Goal: Transaction & Acquisition: Purchase product/service

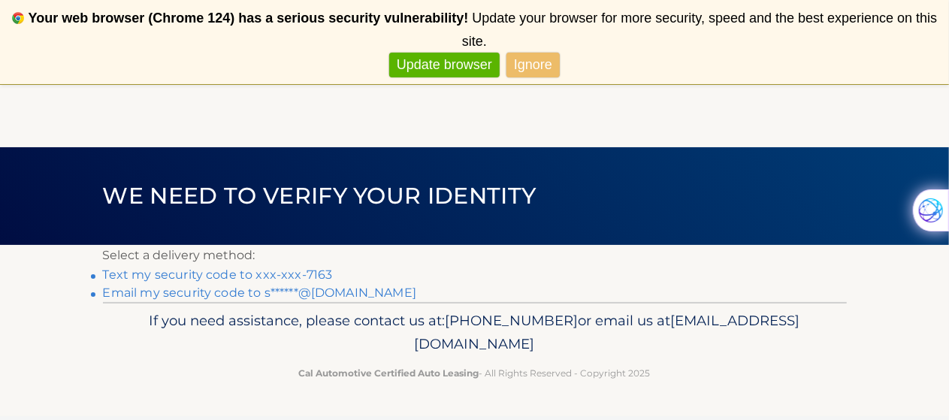
click at [201, 274] on link "Text my security code to xxx-xxx-7163" at bounding box center [218, 275] width 230 height 14
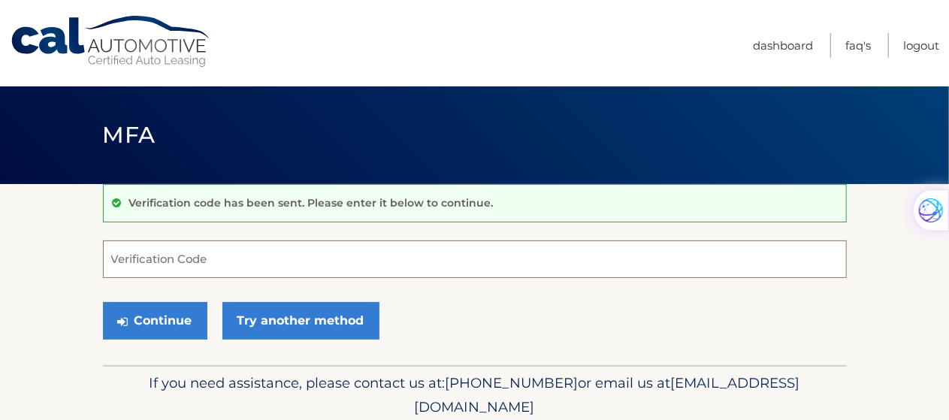
click at [200, 261] on input "Verification Code" at bounding box center [475, 260] width 744 height 38
type input "700432"
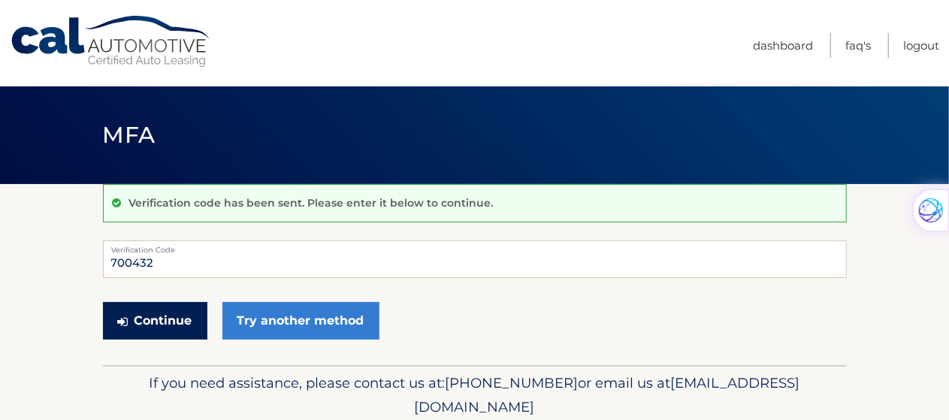
click at [179, 315] on button "Continue" at bounding box center [155, 321] width 104 height 38
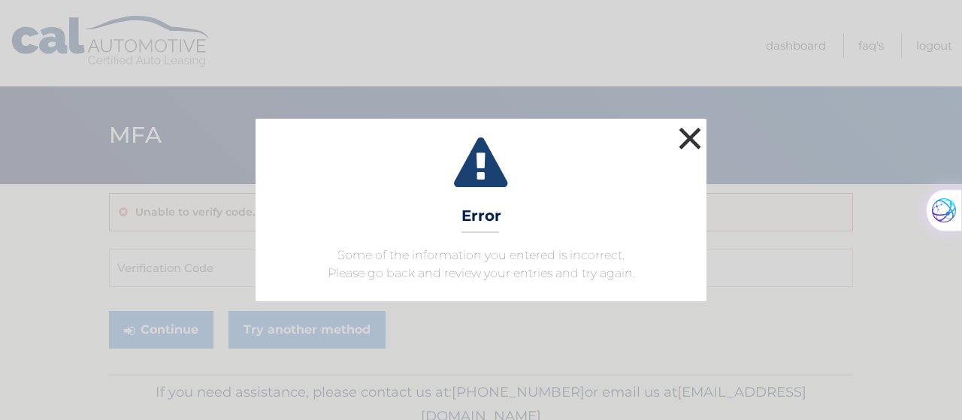
click at [693, 132] on button "×" at bounding box center [690, 138] width 30 height 30
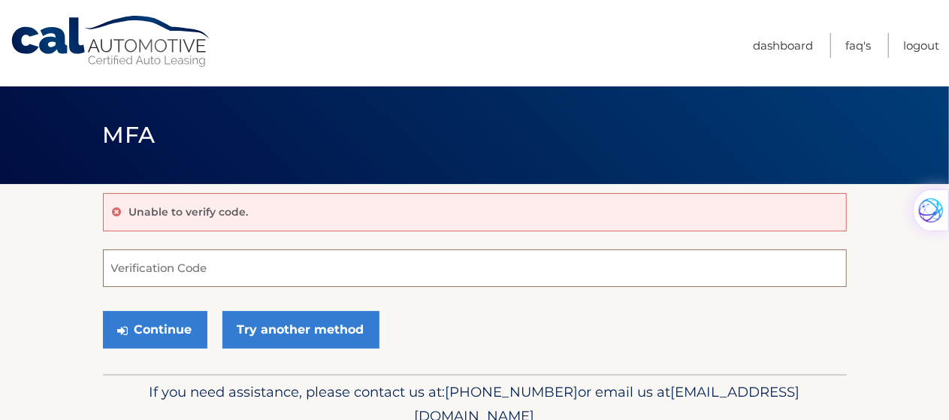
click at [161, 264] on input "Verification Code" at bounding box center [475, 269] width 744 height 38
type input "700432"
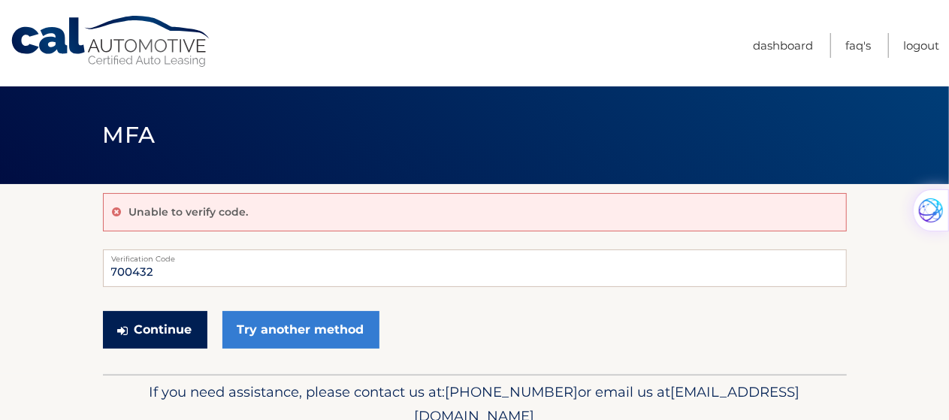
click at [150, 328] on button "Continue" at bounding box center [155, 330] width 104 height 38
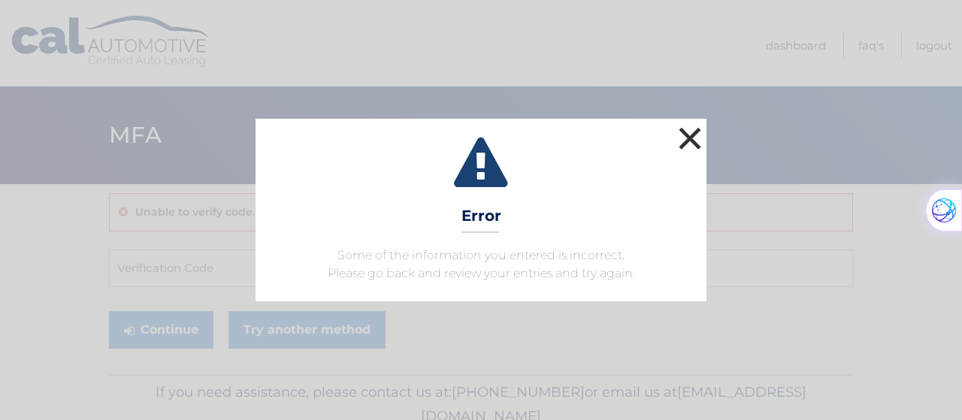
click at [687, 142] on button "×" at bounding box center [690, 138] width 30 height 30
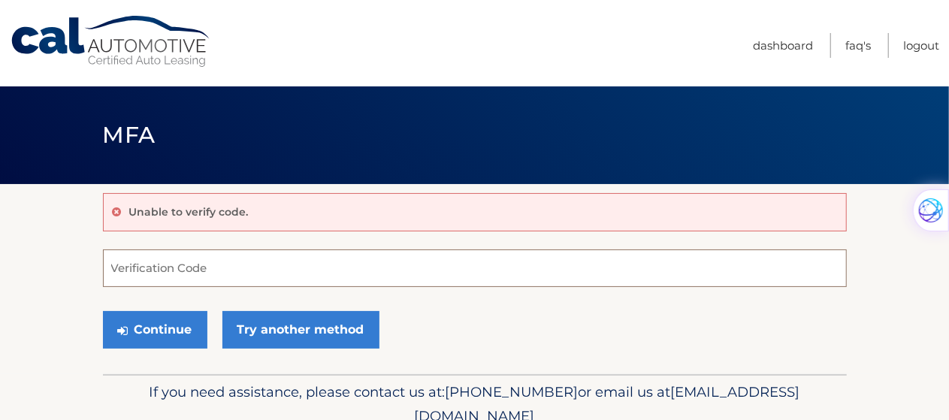
drag, startPoint x: 139, startPoint y: 263, endPoint x: 144, endPoint y: 277, distance: 15.2
click at [138, 265] on input "Verification Code" at bounding box center [475, 269] width 744 height 38
type input "274931"
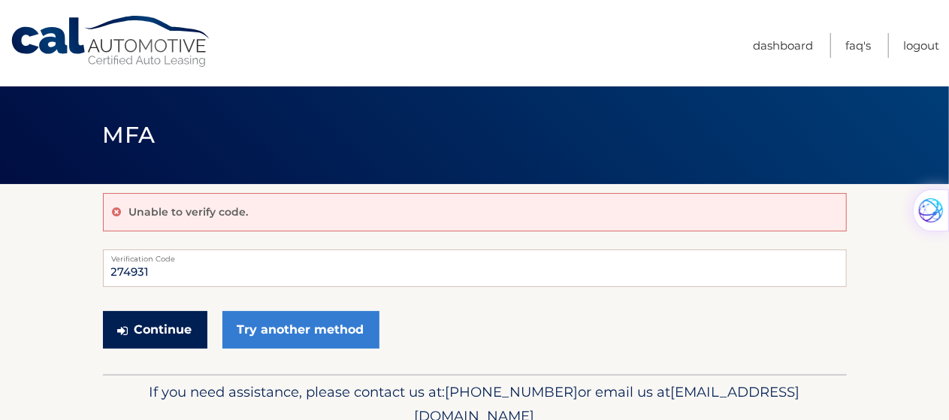
click at [155, 327] on button "Continue" at bounding box center [155, 330] width 104 height 38
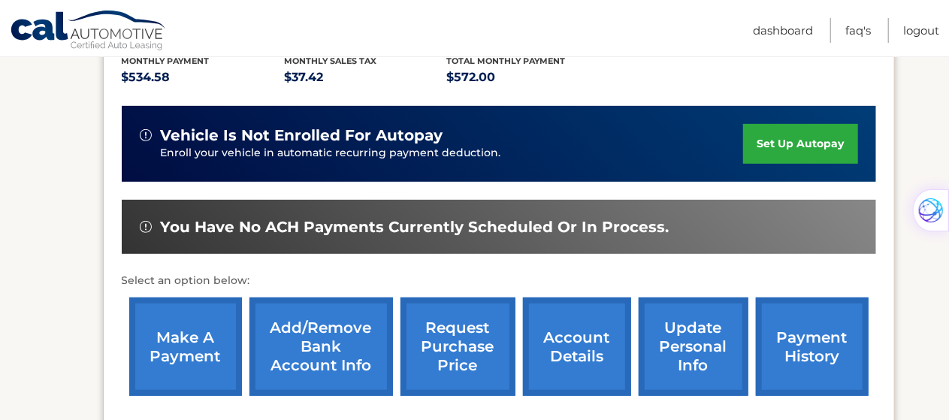
scroll to position [376, 0]
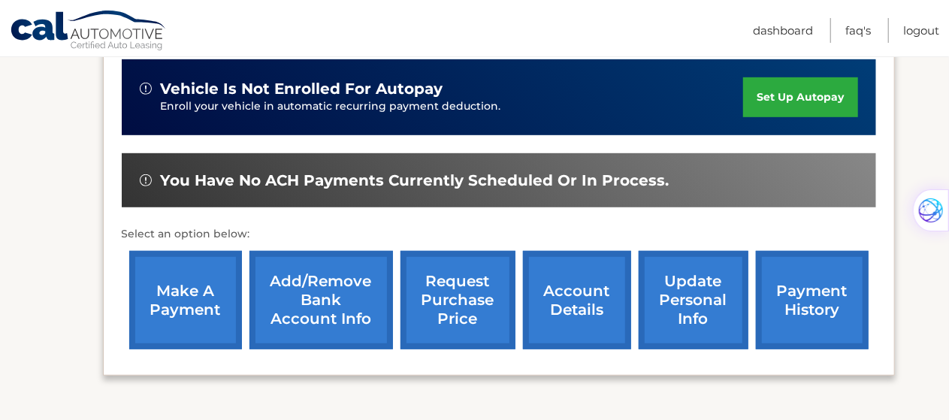
click at [189, 286] on link "make a payment" at bounding box center [185, 300] width 113 height 98
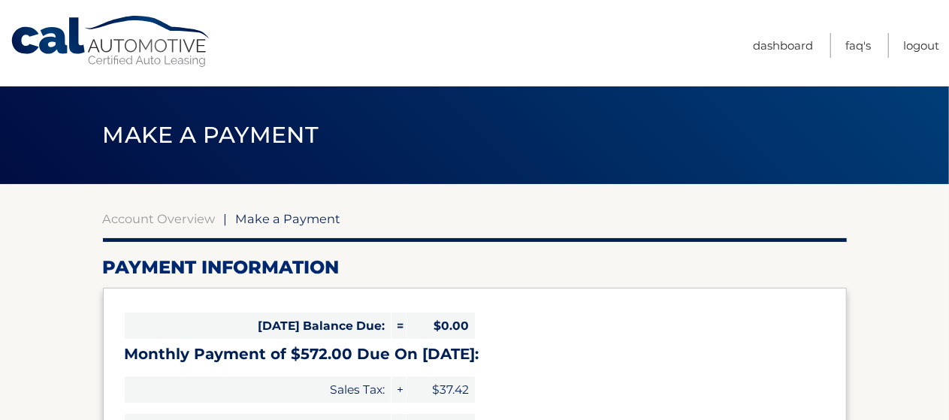
select select "Y2JhMjI0MDItNjI4ZC00ZWQxLWE5MzItY2IzYWUwMmYwODdk"
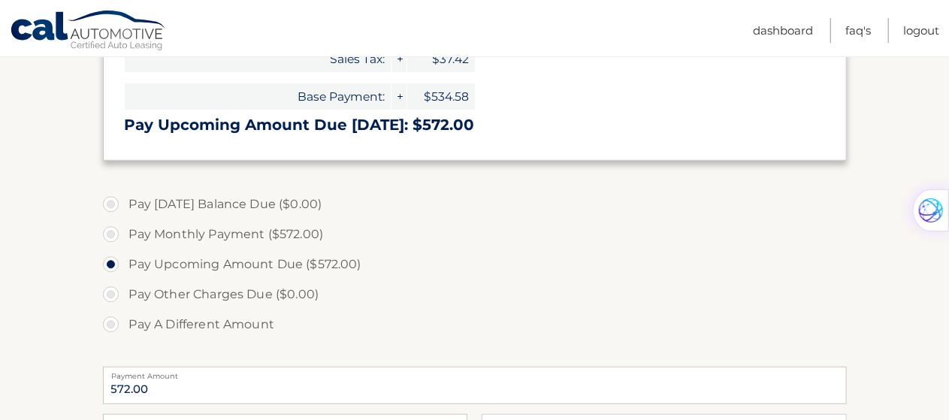
scroll to position [301, 0]
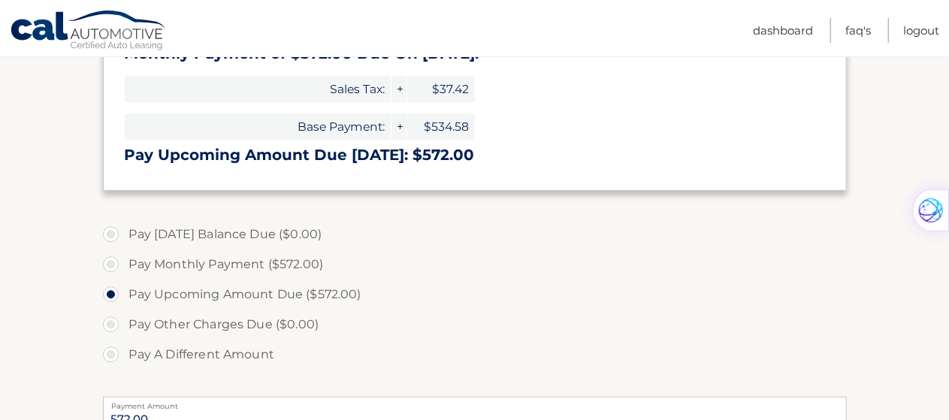
click at [108, 259] on label "Pay Monthly Payment ($572.00)" at bounding box center [475, 265] width 744 height 30
click at [109, 259] on input "Pay Monthly Payment ($572.00)" at bounding box center [116, 262] width 15 height 24
radio input "true"
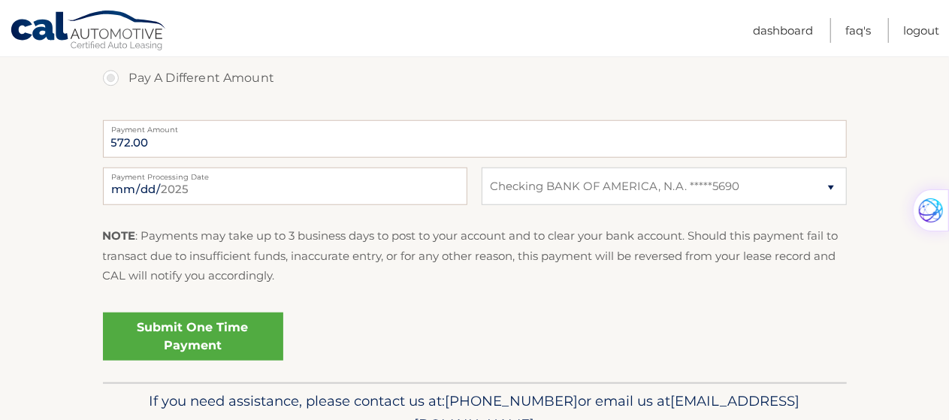
scroll to position [653, 0]
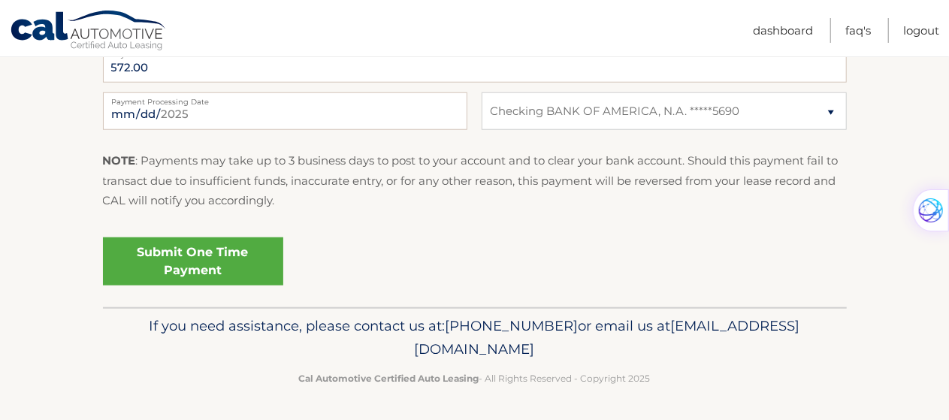
click at [186, 259] on link "Submit One Time Payment" at bounding box center [193, 262] width 180 height 48
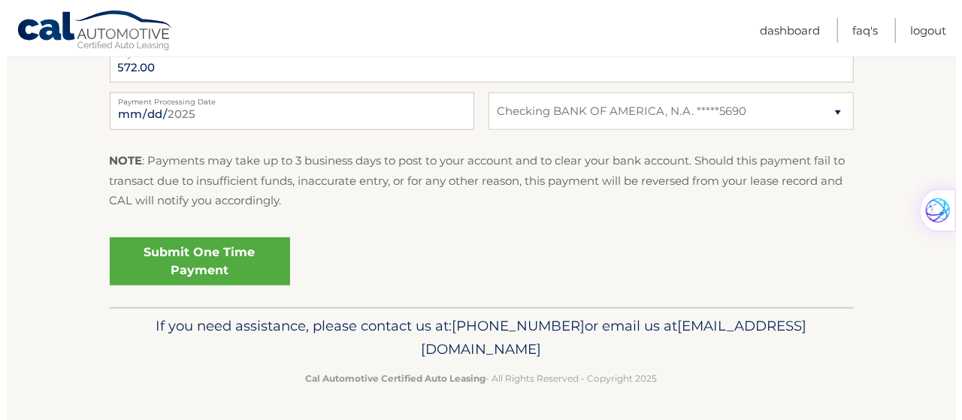
scroll to position [0, 0]
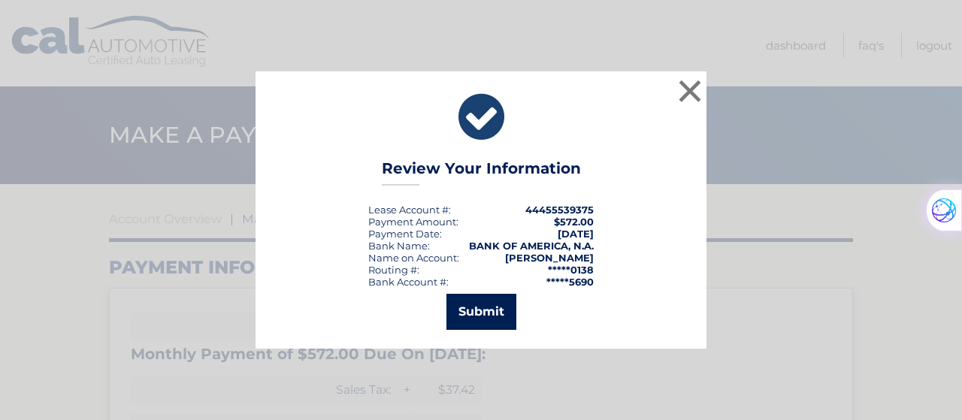
click at [480, 310] on button "Submit" at bounding box center [482, 312] width 70 height 36
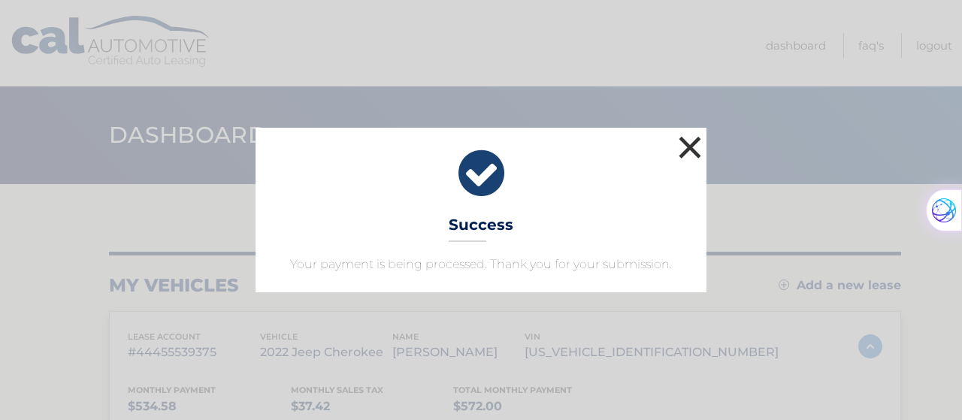
click at [693, 147] on button "×" at bounding box center [690, 147] width 30 height 30
